Goal: Information Seeking & Learning: Find specific fact

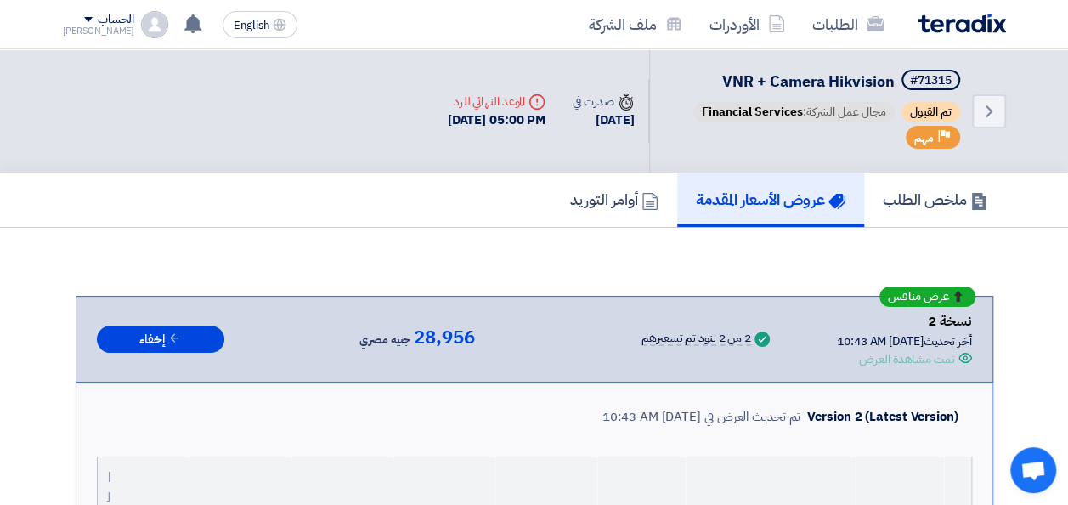
click at [969, 25] on img at bounding box center [962, 24] width 88 height 20
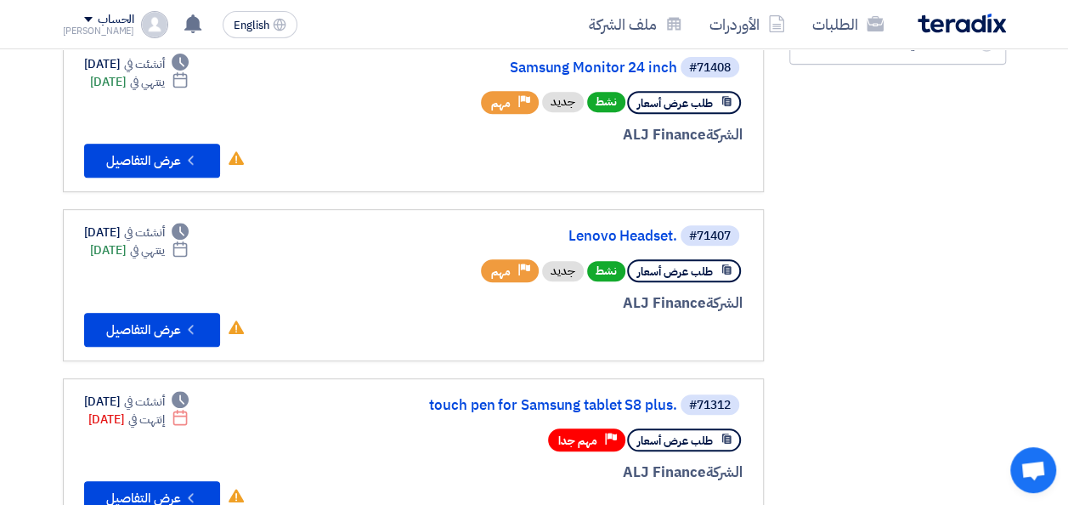
scroll to position [255, 0]
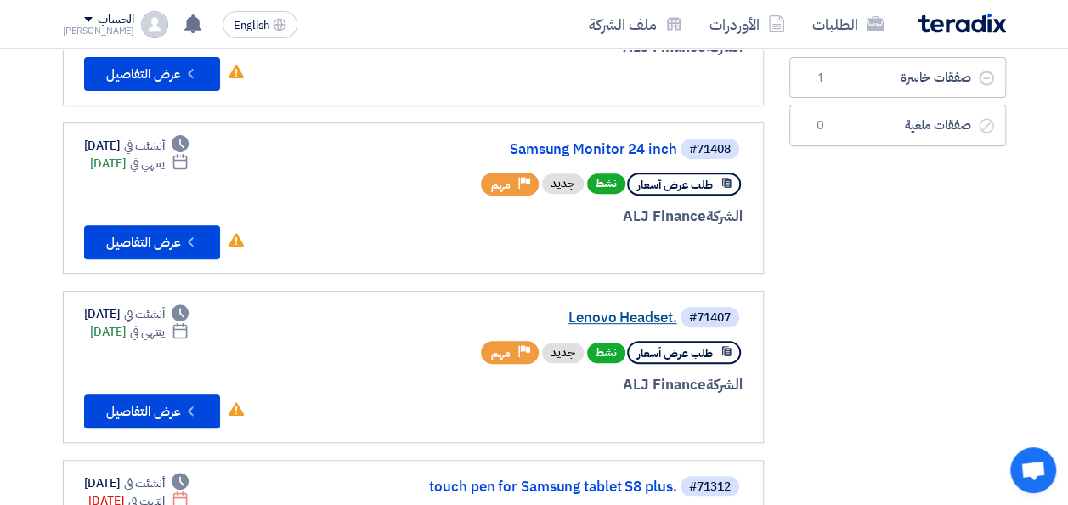
click at [599, 319] on link "Lenovo Headset." at bounding box center [507, 317] width 340 height 15
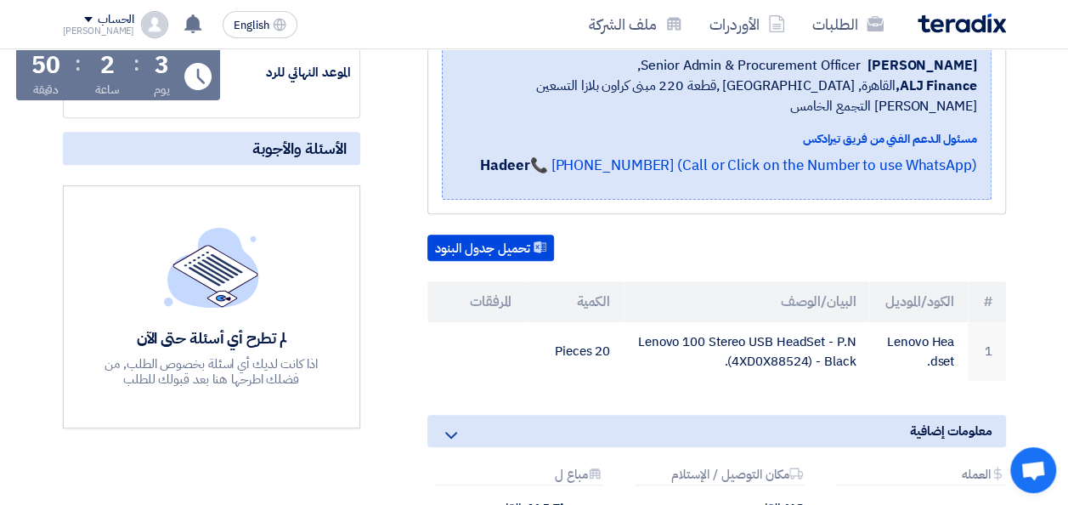
scroll to position [340, 0]
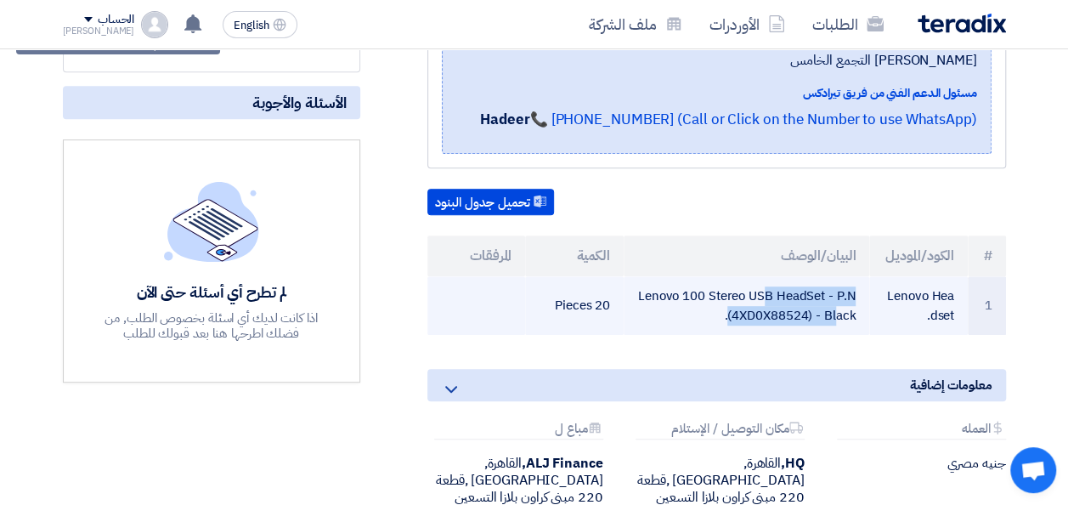
drag, startPoint x: 855, startPoint y: 292, endPoint x: 661, endPoint y: 269, distance: 195.0
click at [661, 276] on td "Lenovo 100 Stereo USB HeadSet - P.N (4XD0X88524) - Black." at bounding box center [747, 305] width 246 height 59
drag, startPoint x: 661, startPoint y: 269, endPoint x: 651, endPoint y: 276, distance: 12.3
click at [661, 276] on td "Lenovo 100 Stereo USB HeadSet - P.N (4XD0X88524) - Black." at bounding box center [747, 305] width 246 height 59
click at [711, 288] on td "Lenovo 100 Stereo USB HeadSet - P.N (4XD0X88524) - Black." at bounding box center [747, 305] width 246 height 59
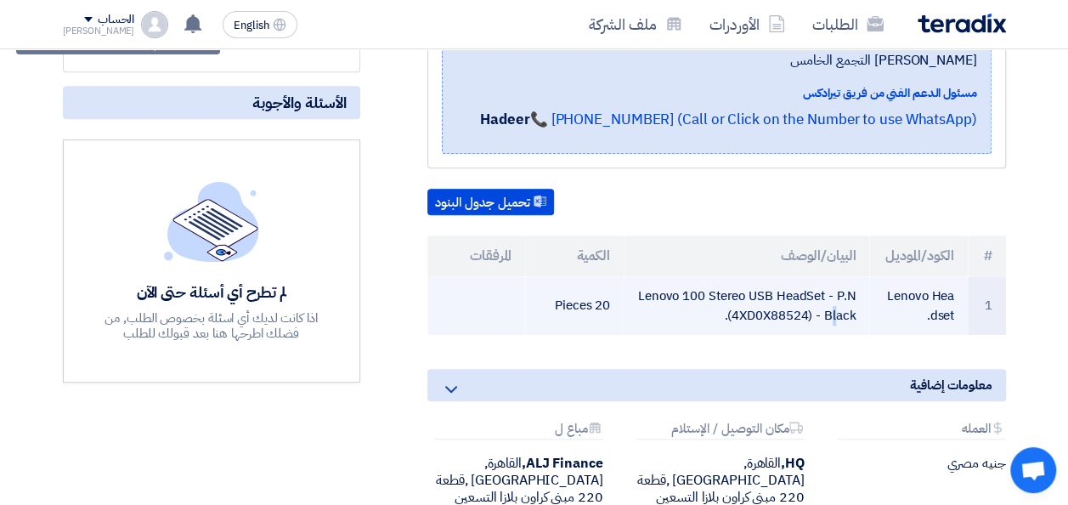
drag, startPoint x: 640, startPoint y: 271, endPoint x: 868, endPoint y: 299, distance: 229.5
click at [868, 299] on td "Lenovo 100 Stereo USB HeadSet - P.N (4XD0X88524) - Black." at bounding box center [747, 305] width 246 height 59
drag, startPoint x: 866, startPoint y: 293, endPoint x: 659, endPoint y: 277, distance: 208.0
click at [659, 277] on td "Lenovo 100 Stereo USB HeadSet - P.N (4XD0X88524) - Black." at bounding box center [747, 305] width 246 height 59
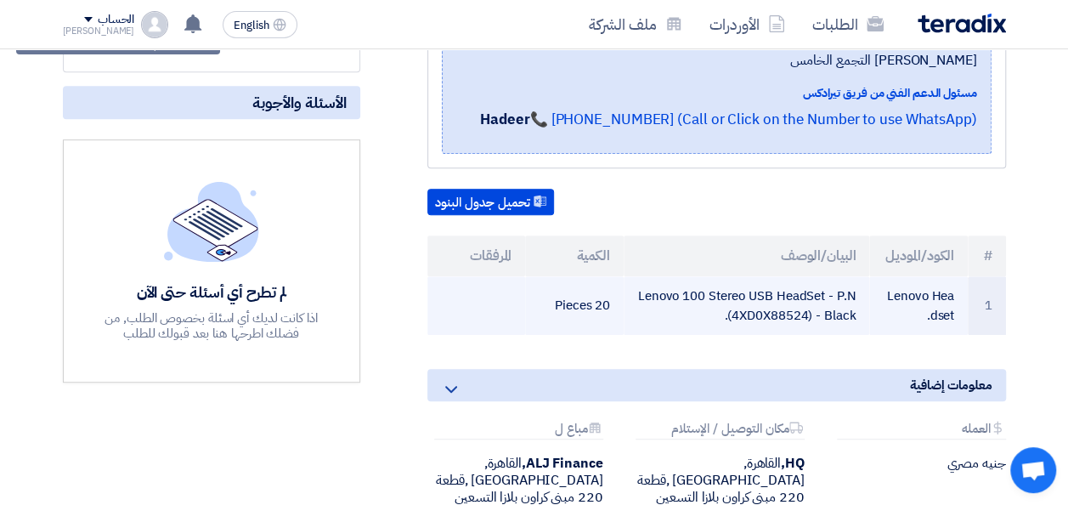
click at [655, 276] on td "Lenovo 100 Stereo USB HeadSet - P.N (4XD0X88524) - Black." at bounding box center [747, 305] width 246 height 59
click at [643, 276] on td "Lenovo 100 Stereo USB HeadSet - P.N (4XD0X88524) - Black." at bounding box center [747, 305] width 246 height 59
click at [861, 303] on td "Lenovo 100 Stereo USB HeadSet - P.N (4XD0X88524) - Black." at bounding box center [747, 305] width 246 height 59
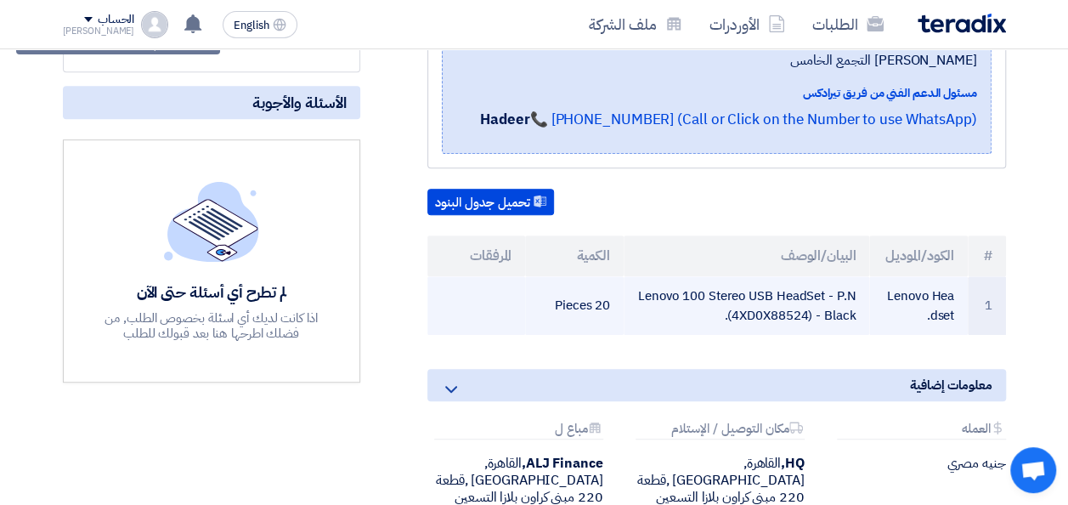
click at [653, 276] on td "Lenovo 100 Stereo USB HeadSet - P.N (4XD0X88524) - Black." at bounding box center [747, 305] width 246 height 59
copy tr "Lenovo 100 Stereo USB HeadSet - P.N (4XD0X88524) - Black."
click at [909, 276] on td "Lenovo Headset." at bounding box center [919, 305] width 99 height 59
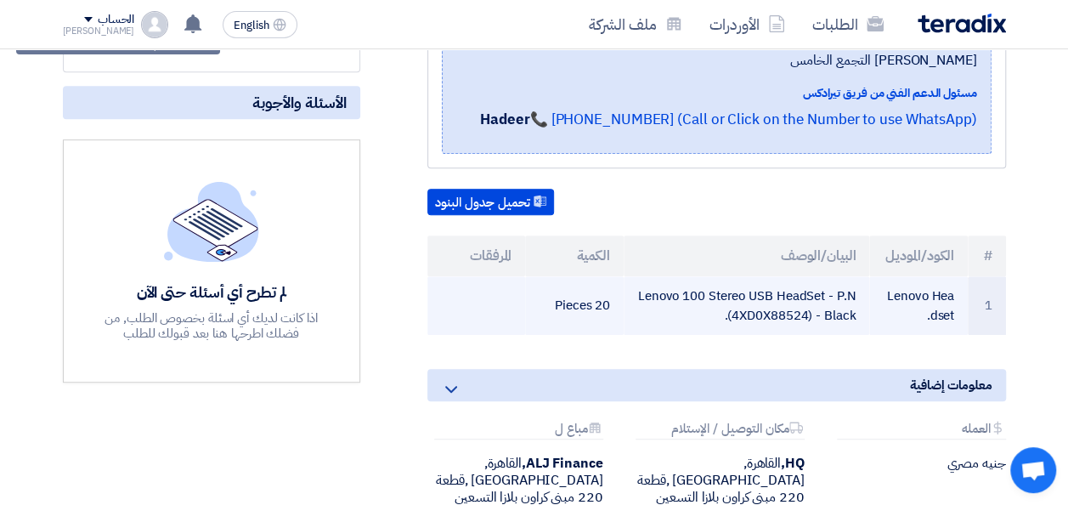
click at [909, 276] on td "Lenovo Headset." at bounding box center [919, 305] width 99 height 59
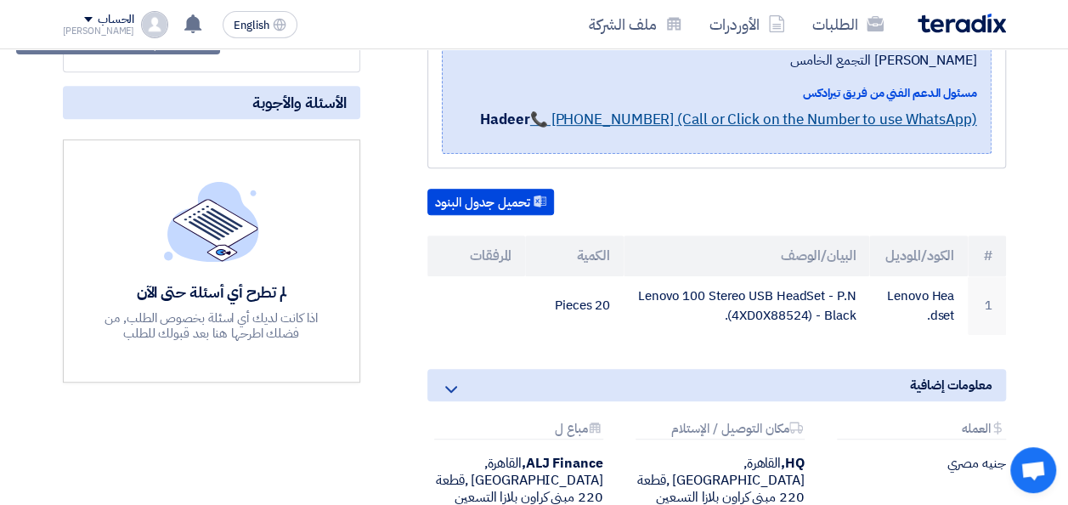
copy tr "Lenovo Headset."
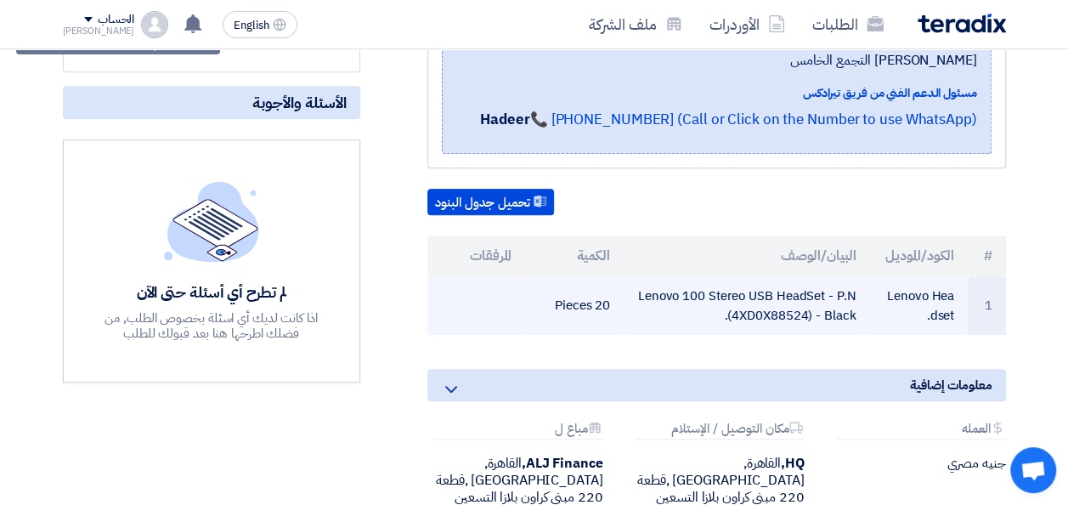
click at [576, 280] on td "20 Pieces" at bounding box center [574, 305] width 99 height 59
copy tr "20 Pieces"
click at [646, 282] on td "Lenovo 100 Stereo USB HeadSet - P.N (4XD0X88524) - Black." at bounding box center [747, 305] width 246 height 59
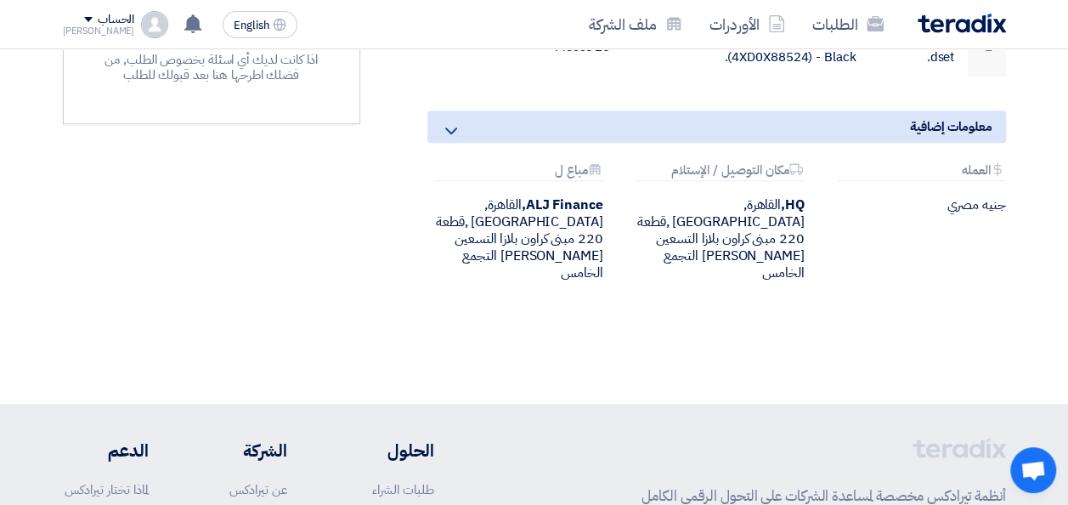
scroll to position [575, 0]
